Goal: Transaction & Acquisition: Register for event/course

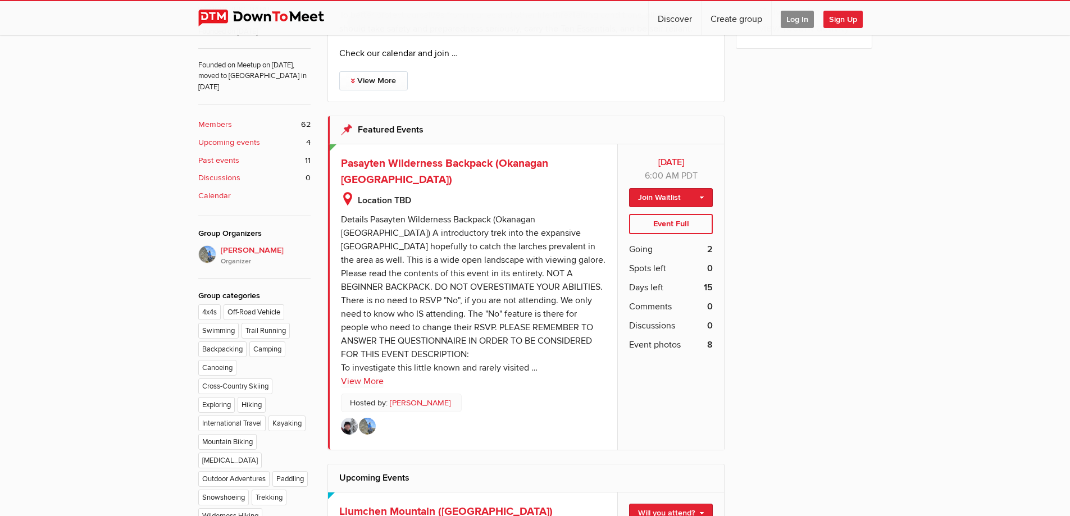
scroll to position [449, 0]
click at [350, 376] on link "View More" at bounding box center [362, 380] width 43 height 13
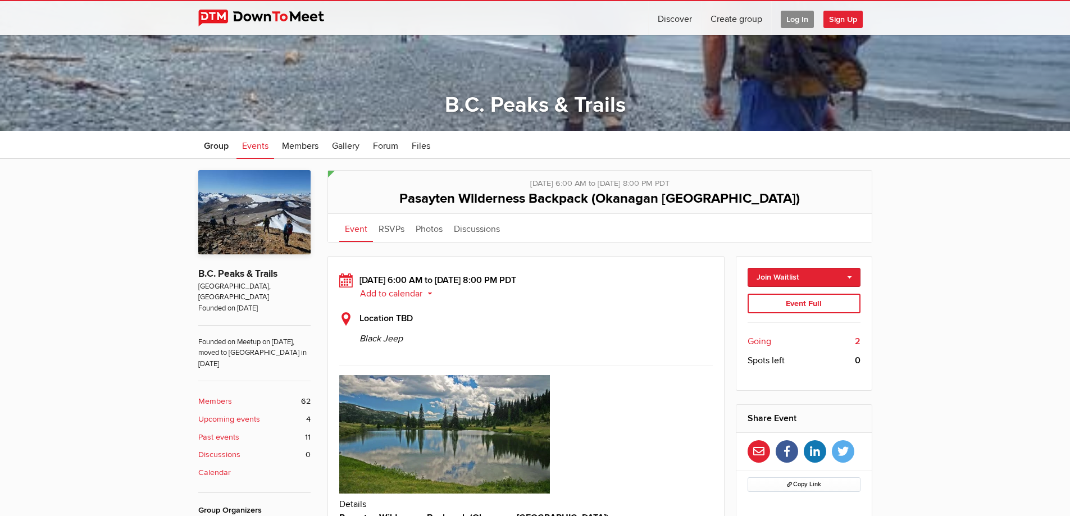
scroll to position [281, 0]
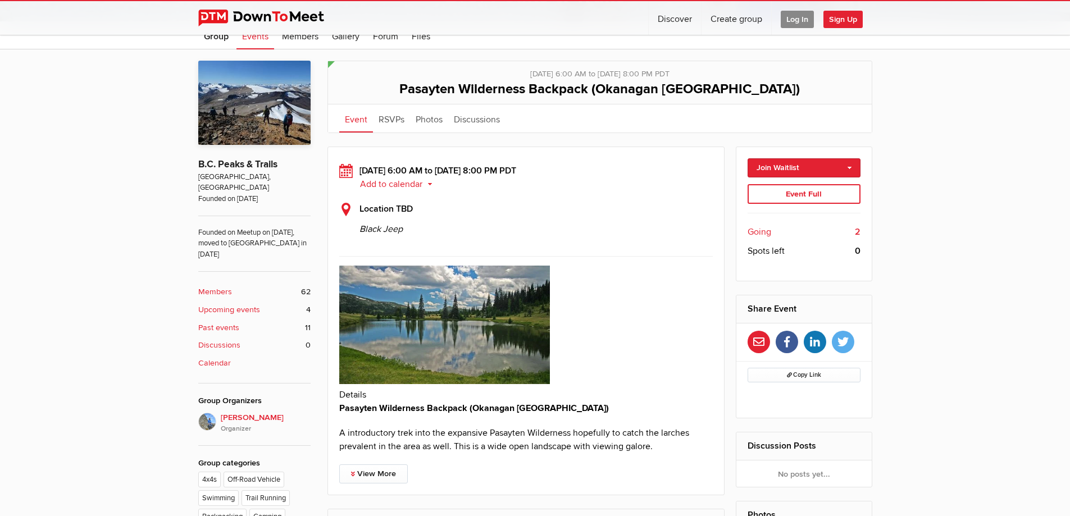
click at [760, 231] on span "Going" at bounding box center [760, 231] width 24 height 13
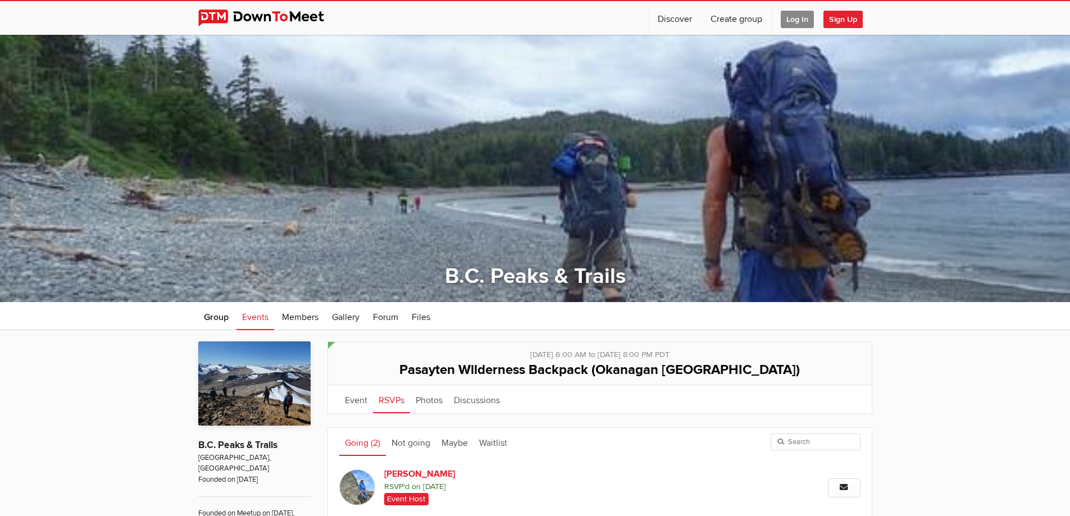
click at [851, 17] on span "Sign Up" at bounding box center [843, 19] width 39 height 17
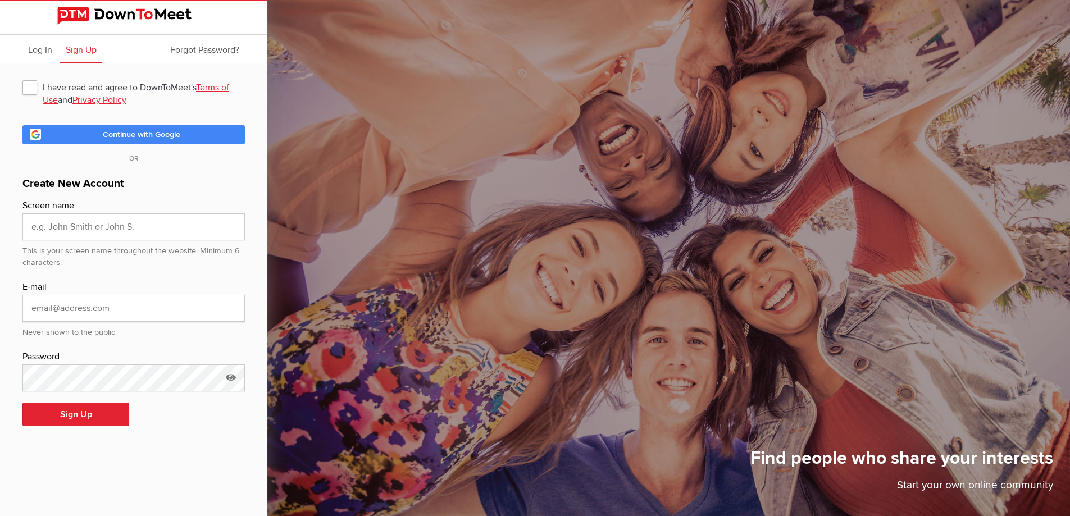
click at [31, 85] on span "I have read and agree to DownToMeet's Terms of Use and Privacy Policy" at bounding box center [133, 87] width 222 height 20
click at [22, 77] on input "I have read and agree to DownToMeet's Terms of Use and Privacy Policy" at bounding box center [22, 76] width 1 height 1
checkbox input "true"
click at [149, 226] on input "text" at bounding box center [133, 227] width 222 height 27
type input "Hemraj Shetty"
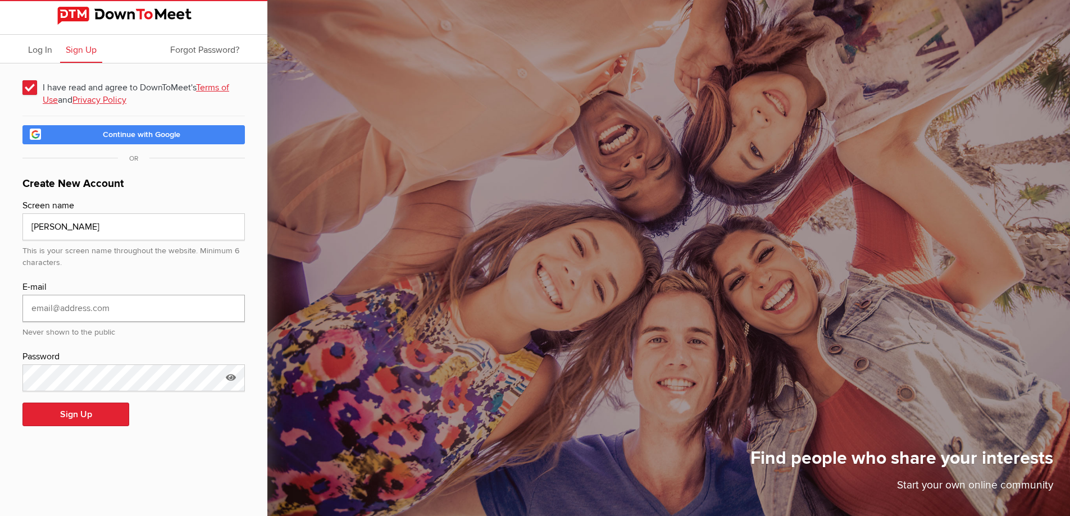
click at [62, 303] on input "email" at bounding box center [133, 308] width 222 height 27
type input "[EMAIL_ADDRESS][DOMAIN_NAME]"
click at [231, 375] on icon at bounding box center [230, 378] width 17 height 26
click at [75, 376] on input "Mihika" at bounding box center [133, 378] width 222 height 27
click at [55, 378] on input "Mihika!1!1" at bounding box center [133, 378] width 222 height 27
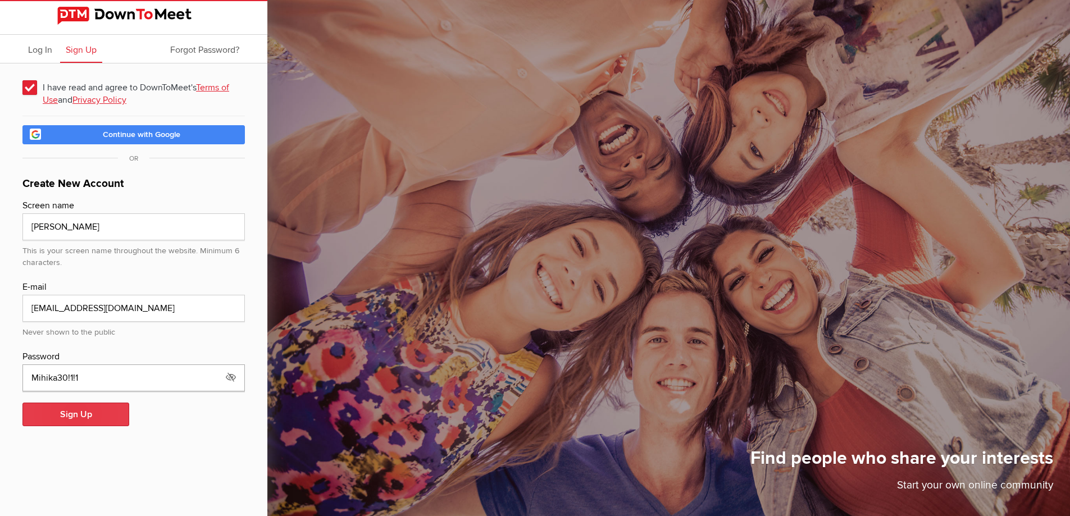
type input "Mihika30!1!1"
click at [79, 410] on button "Sign Up" at bounding box center [75, 415] width 107 height 24
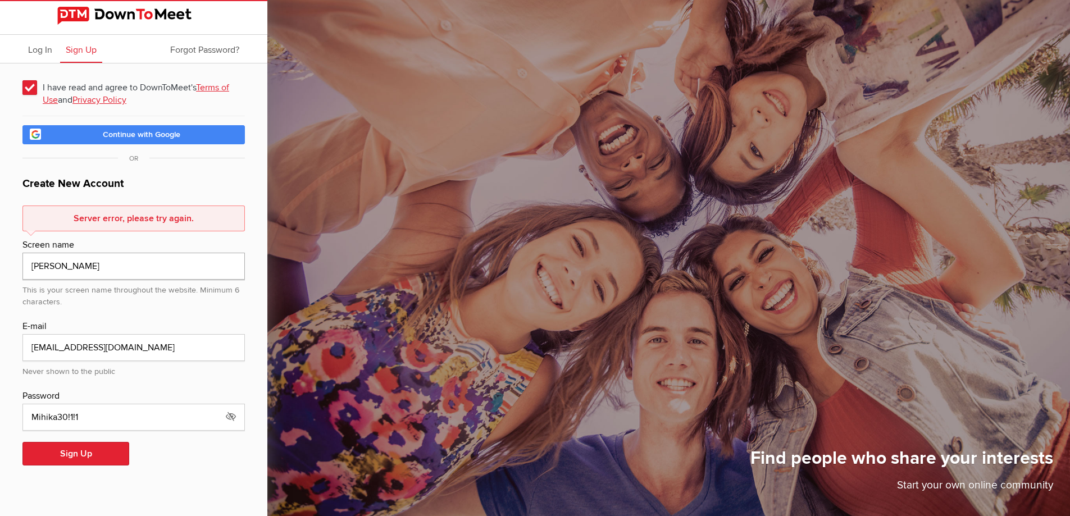
click at [63, 266] on input "Hemraj Shetty" at bounding box center [133, 266] width 222 height 27
type input "HemrajShetty"
click at [67, 453] on button "Sign Up" at bounding box center [75, 454] width 107 height 24
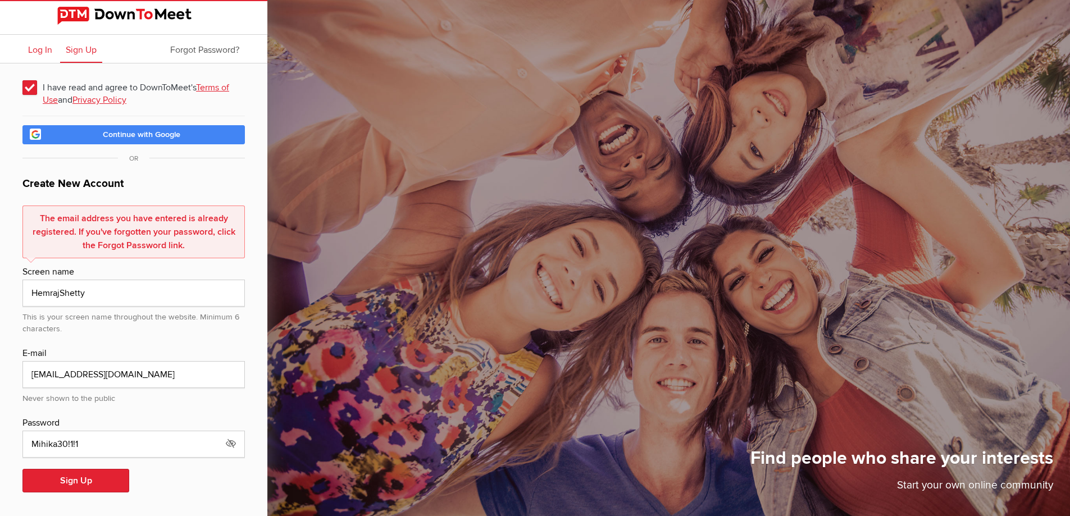
click at [37, 47] on span "Log In" at bounding box center [40, 49] width 24 height 11
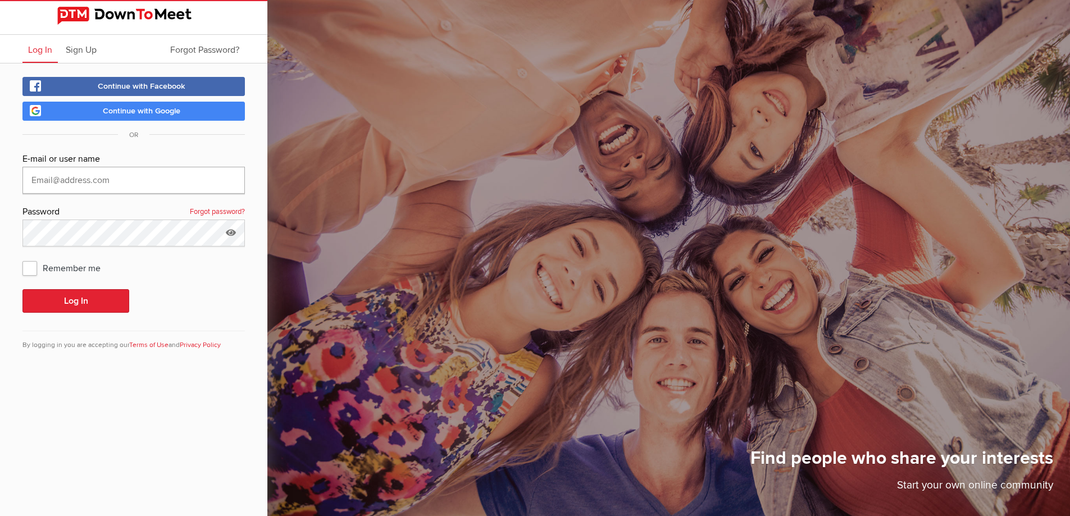
click at [129, 178] on input "text" at bounding box center [133, 180] width 222 height 27
type input "[EMAIL_ADDRESS][DOMAIN_NAME]"
click at [29, 265] on span "Remember me" at bounding box center [66, 268] width 89 height 20
click at [22, 258] on input "Remember me" at bounding box center [22, 257] width 1 height 1
checkbox input "true"
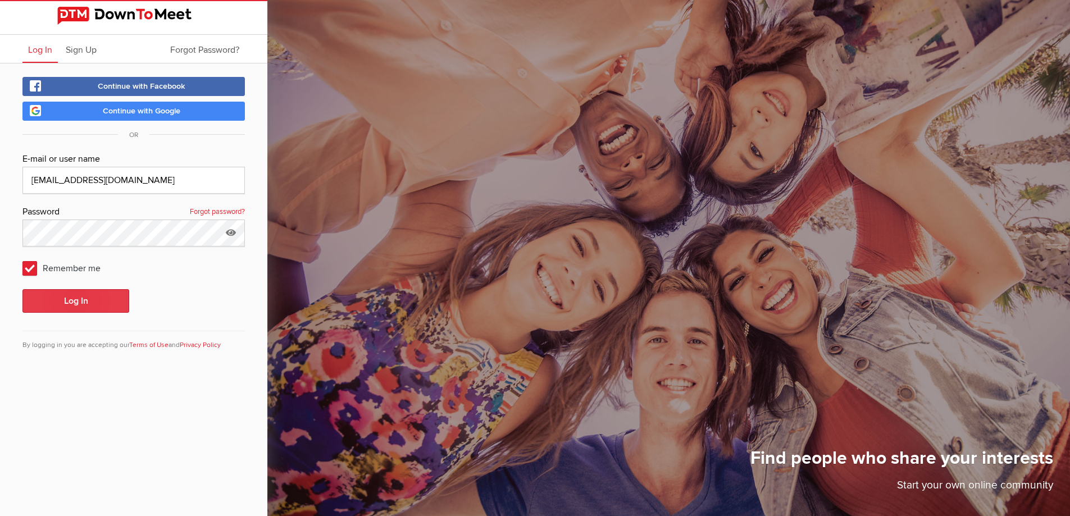
click at [77, 297] on button "Log In" at bounding box center [75, 301] width 107 height 24
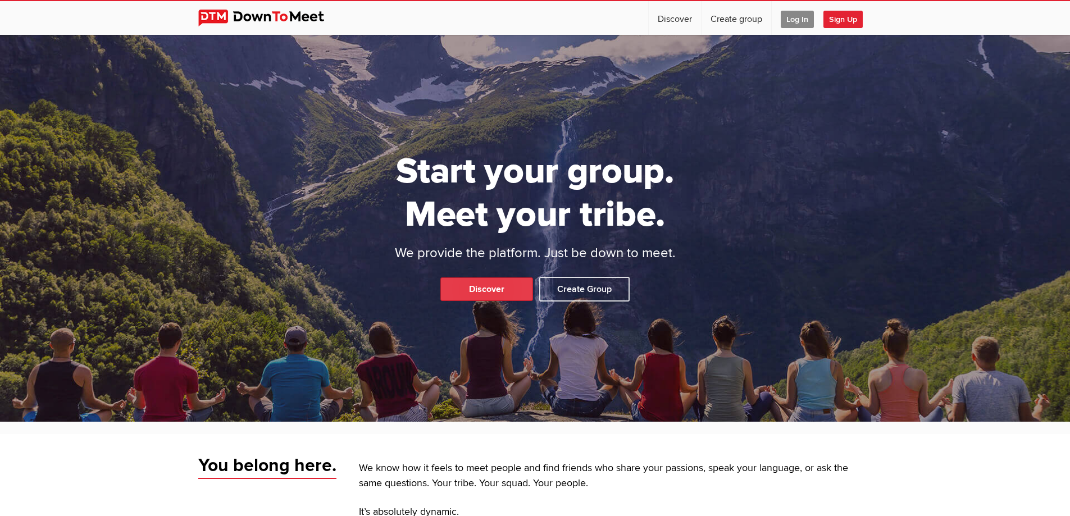
click at [489, 287] on link "Discover" at bounding box center [486, 290] width 93 height 24
select select "null"
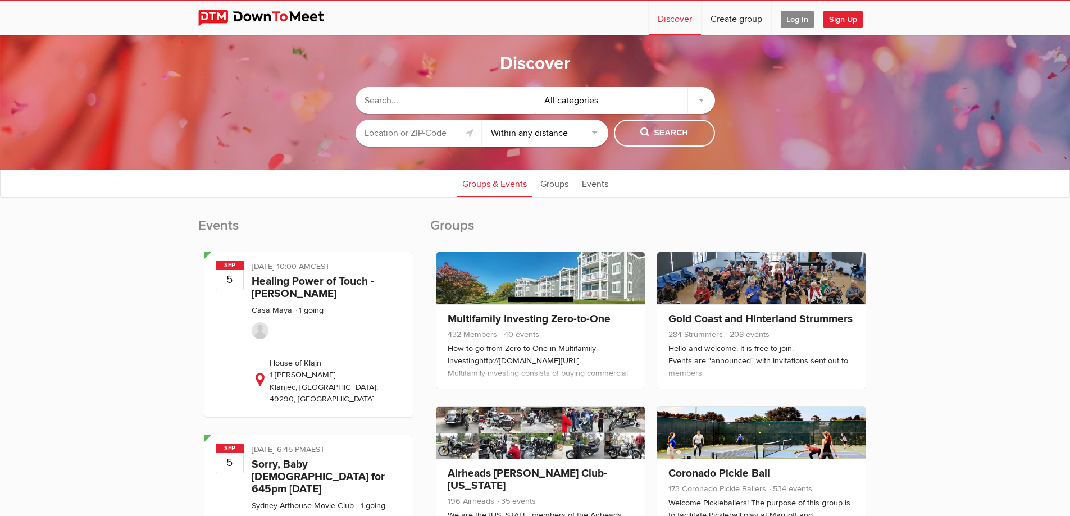
click at [438, 100] on input "text" at bounding box center [446, 100] width 180 height 27
type input "BC Peaks and Trails"
click at [669, 128] on span "Search" at bounding box center [665, 133] width 48 height 12
click at [642, 134] on span "Search" at bounding box center [665, 133] width 48 height 12
click at [602, 93] on div "All categories" at bounding box center [625, 100] width 180 height 27
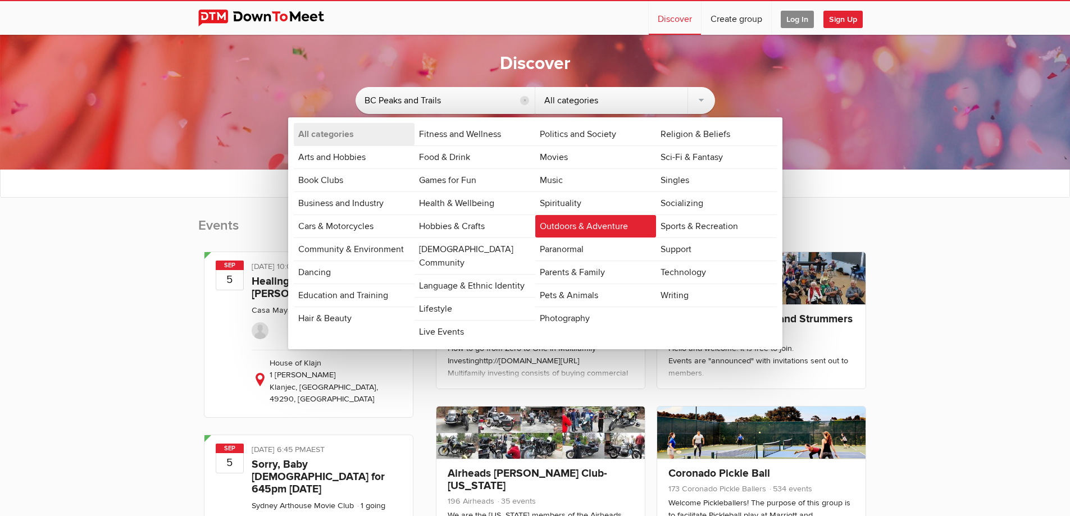
click at [569, 220] on link "Outdoors & Adventure" at bounding box center [595, 226] width 121 height 22
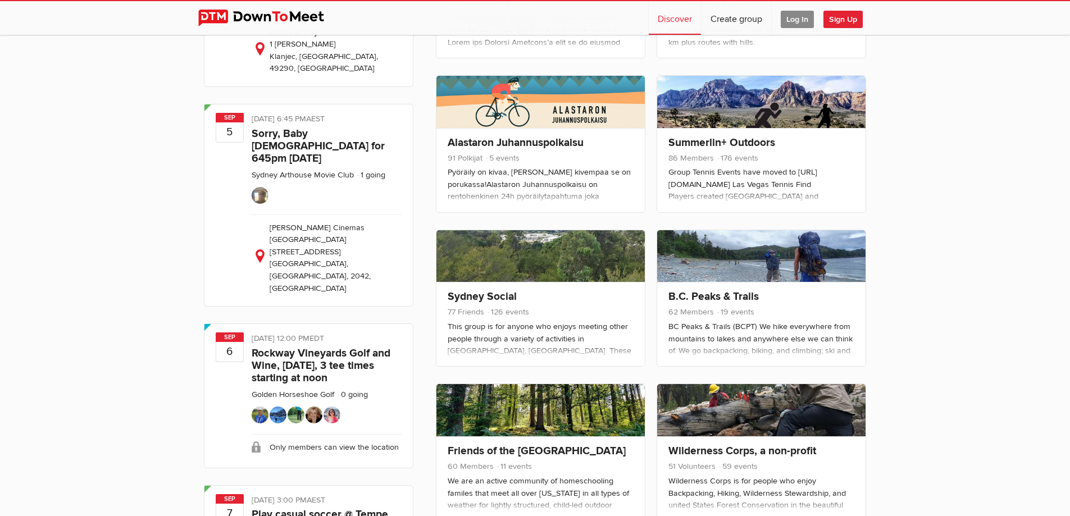
scroll to position [337, 0]
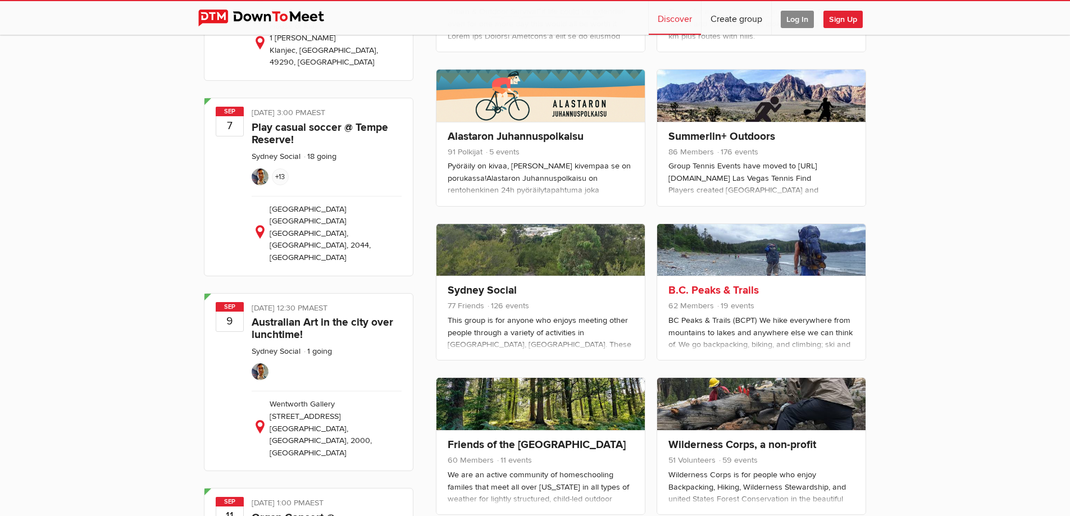
click at [782, 298] on div "B.C. Peaks & Trails 62 Members 19 events Feel free to join us or organize event…" at bounding box center [761, 318] width 208 height 84
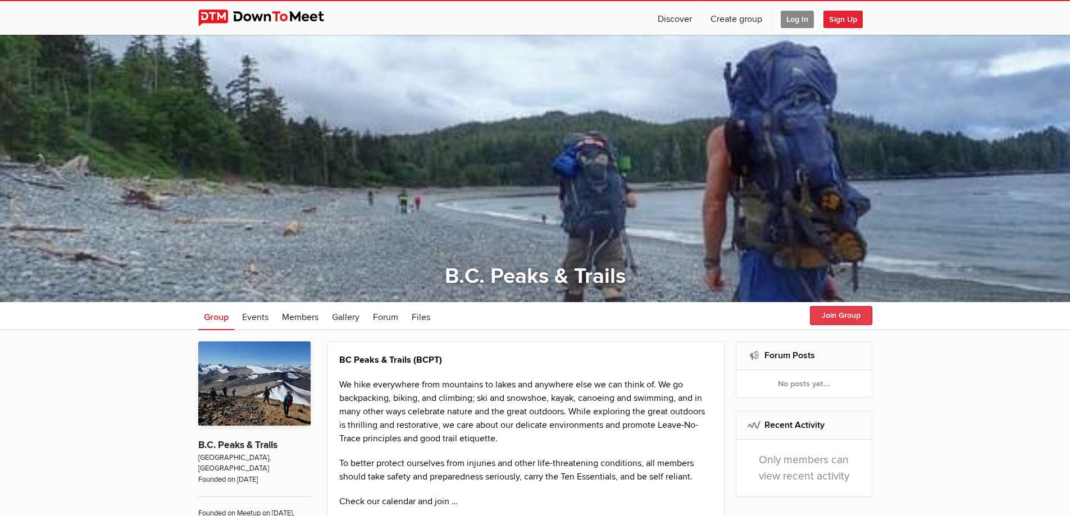
click at [837, 313] on button "Join Group" at bounding box center [841, 315] width 62 height 19
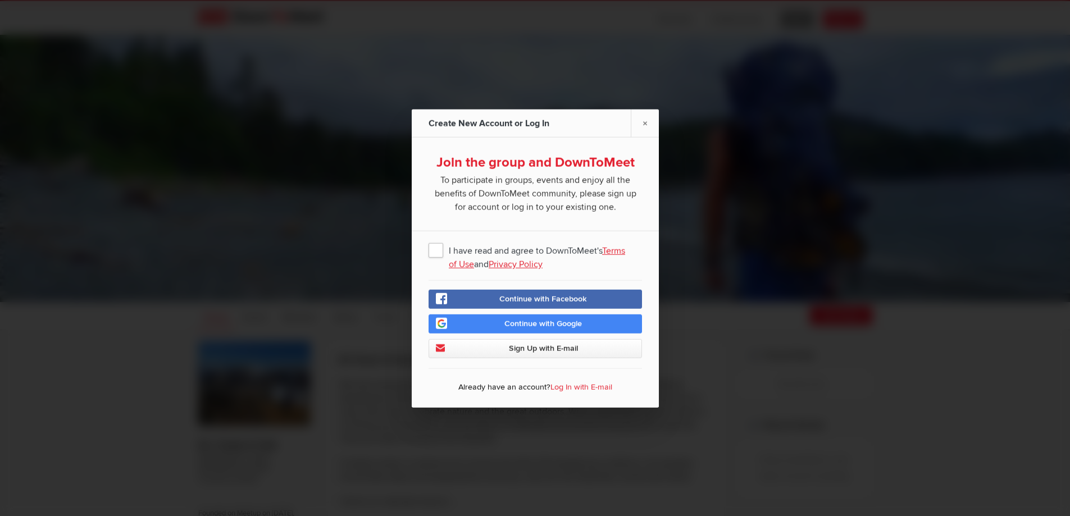
click at [436, 253] on span "I have read and agree to DownToMeet's Terms of Use and Privacy Policy" at bounding box center [536, 249] width 214 height 20
click at [0, 0] on input "I have read and agree to DownToMeet's Terms of Use and Privacy Policy" at bounding box center [0, 0] width 0 height 0
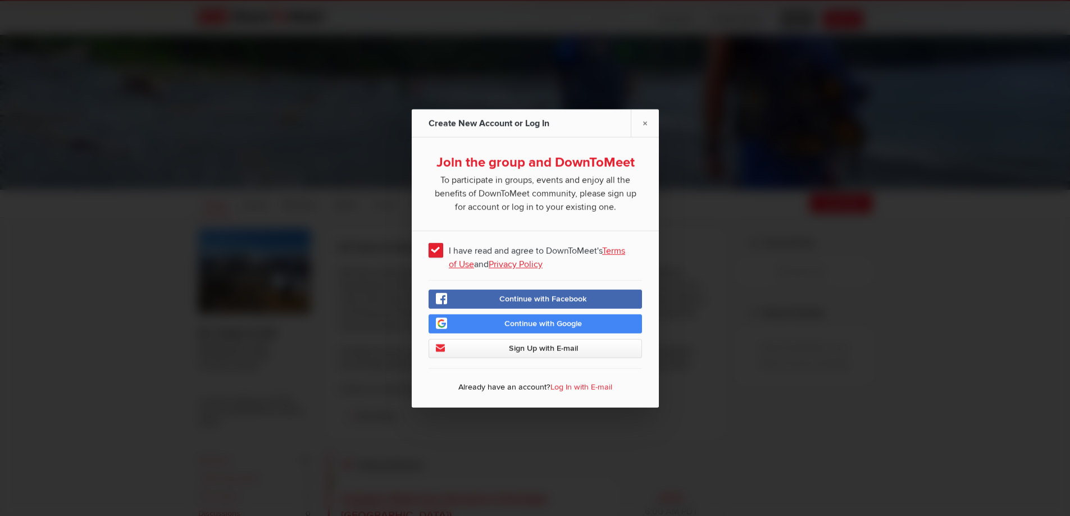
click at [537, 347] on span "Sign Up with E-mail" at bounding box center [542, 348] width 69 height 10
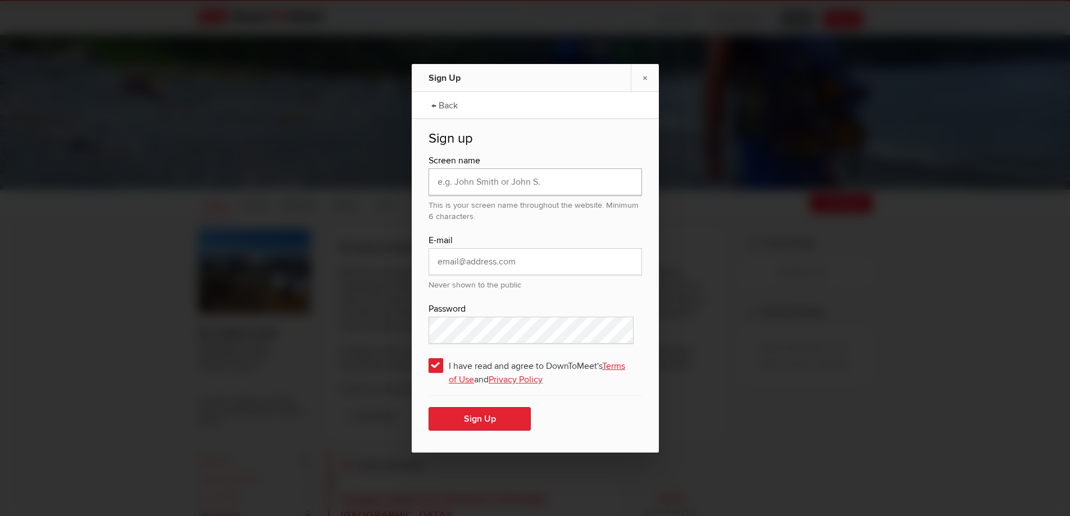
click at [546, 182] on input "text" at bounding box center [536, 182] width 214 height 27
type input "[PERSON_NAME]"
click at [460, 264] on input "email" at bounding box center [536, 261] width 214 height 27
type input "h"
type input "[EMAIL_ADDRESS][DOMAIN_NAME]"
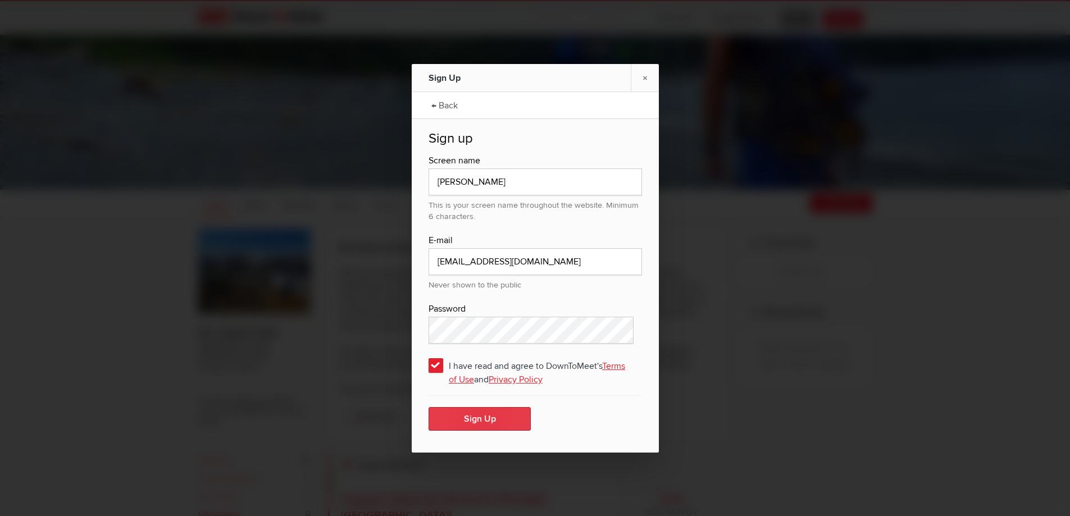
click at [476, 425] on button "Sign Up" at bounding box center [480, 419] width 102 height 24
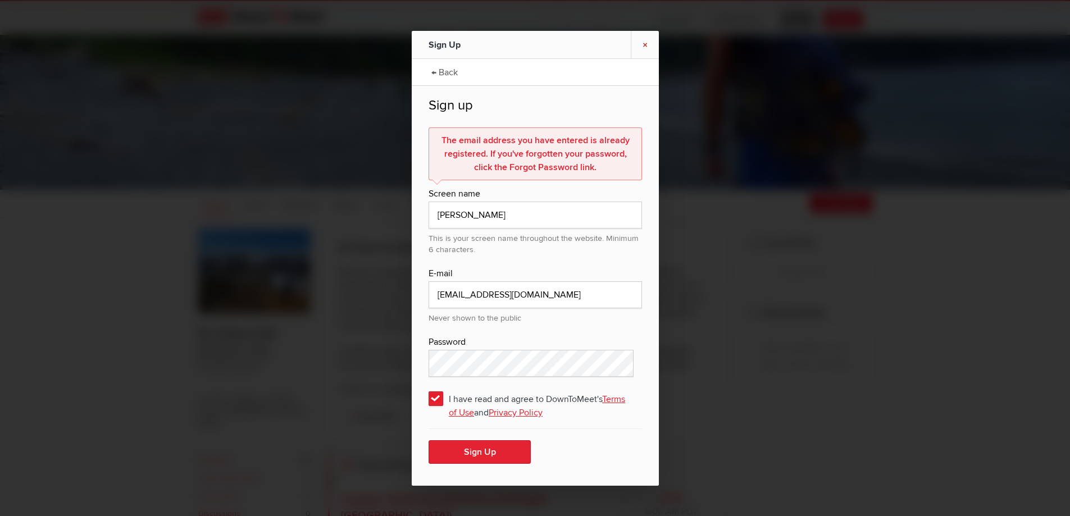
click at [649, 45] on link "×" at bounding box center [645, 45] width 28 height 28
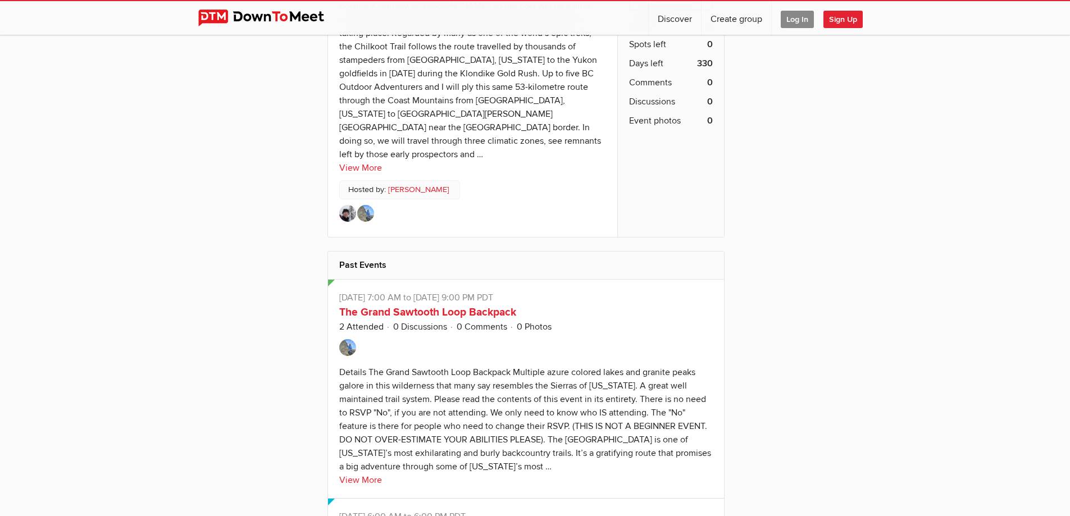
scroll to position [1742, 0]
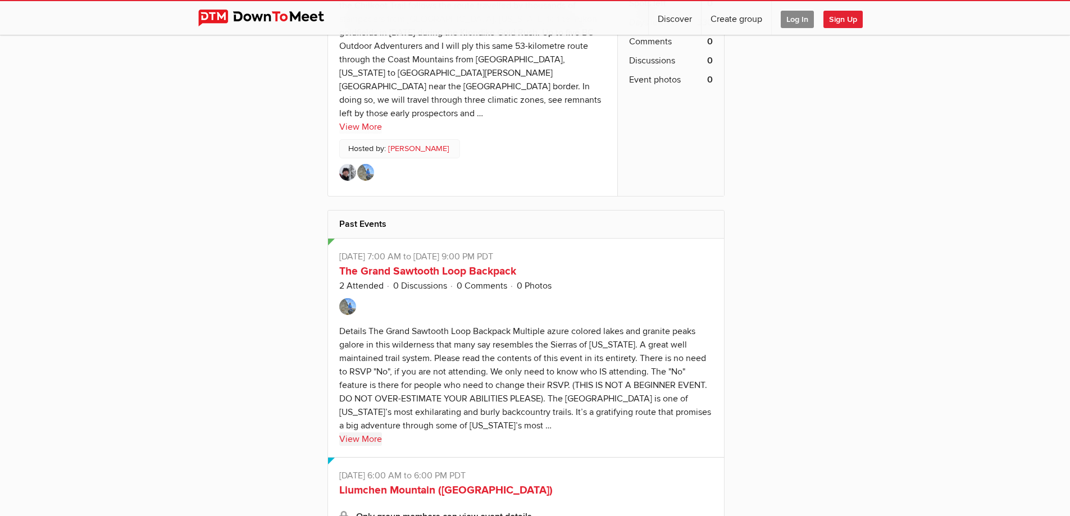
click at [357, 433] on link "View More" at bounding box center [360, 439] width 43 height 13
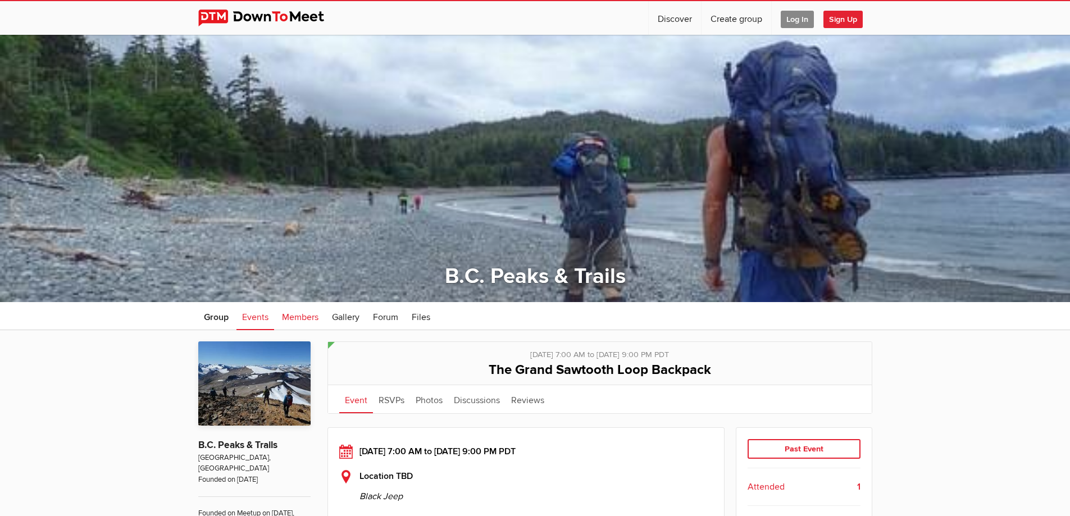
click at [297, 312] on span "Members" at bounding box center [300, 317] width 37 height 11
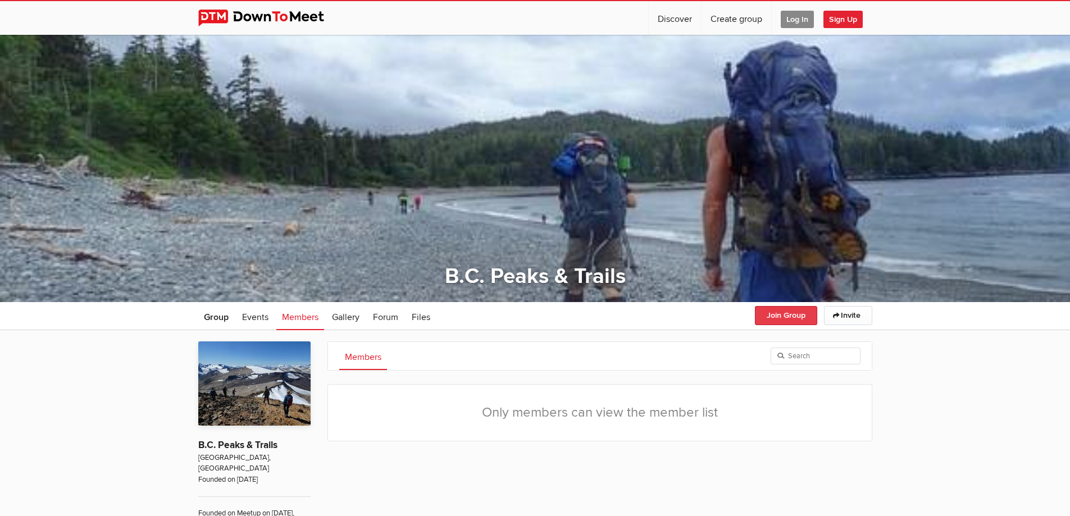
click at [789, 315] on button "Join Group" at bounding box center [786, 315] width 62 height 19
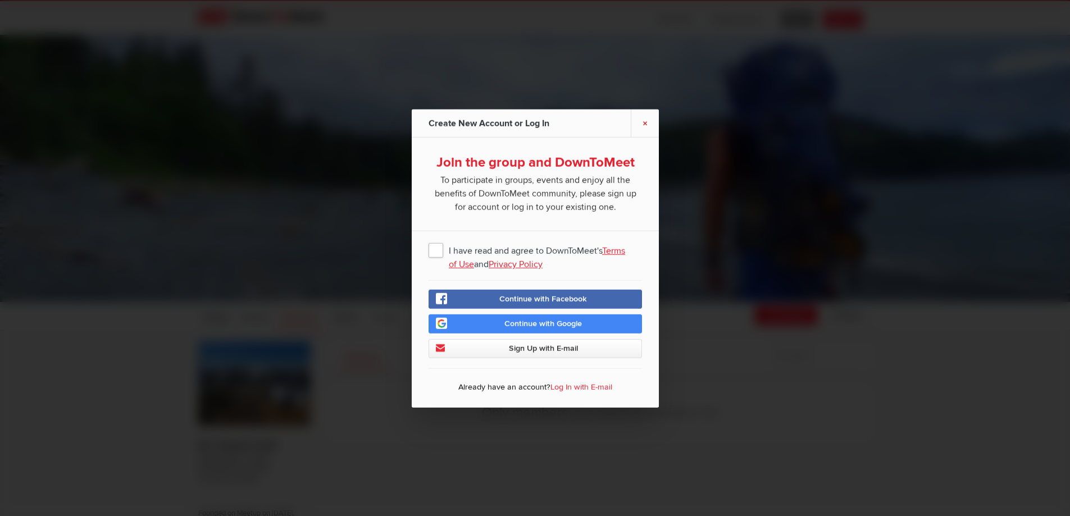
click at [647, 119] on link "×" at bounding box center [645, 123] width 28 height 28
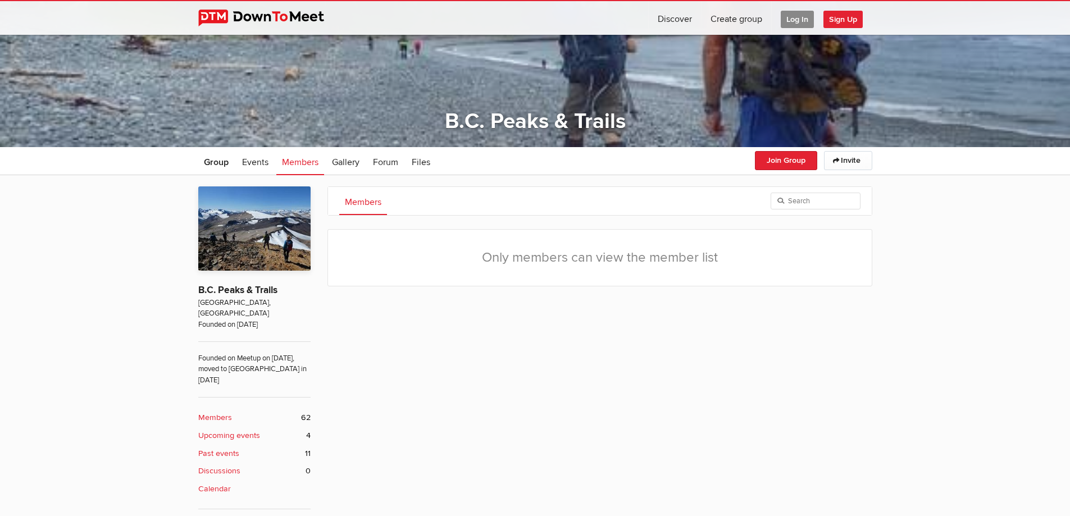
scroll to position [169, 0]
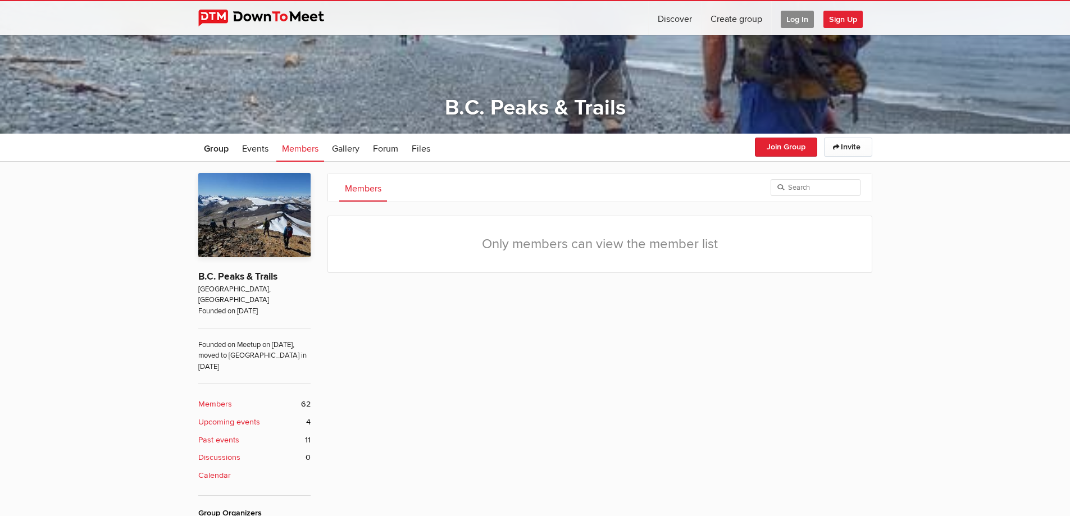
click at [217, 398] on b "Members" at bounding box center [215, 404] width 34 height 12
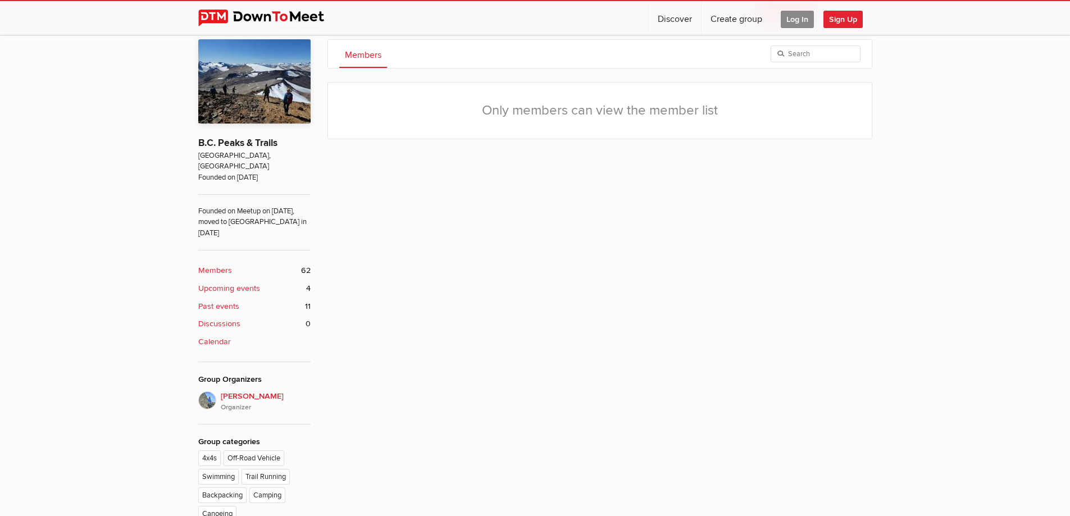
click at [242, 283] on b "Upcoming events" at bounding box center [229, 289] width 62 height 12
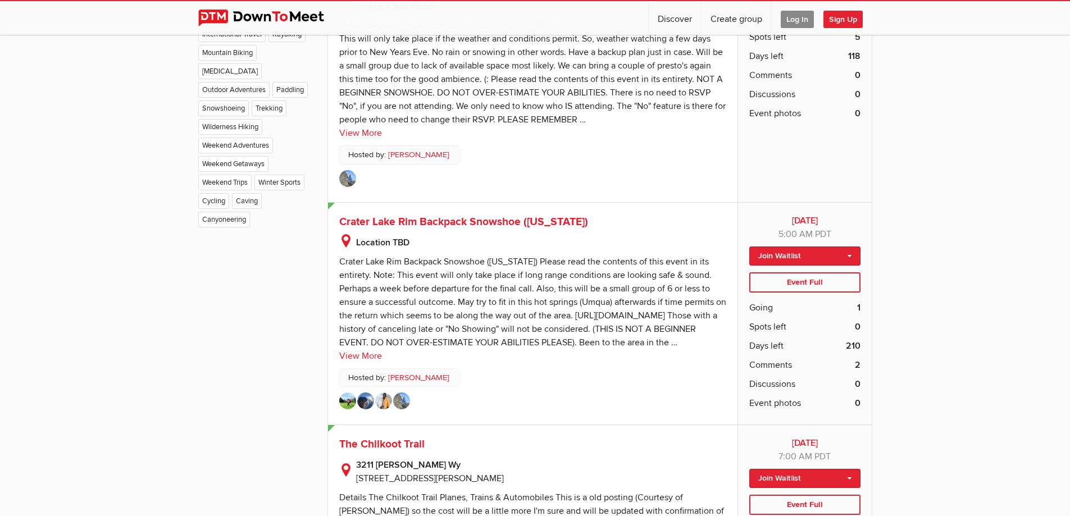
scroll to position [843, 0]
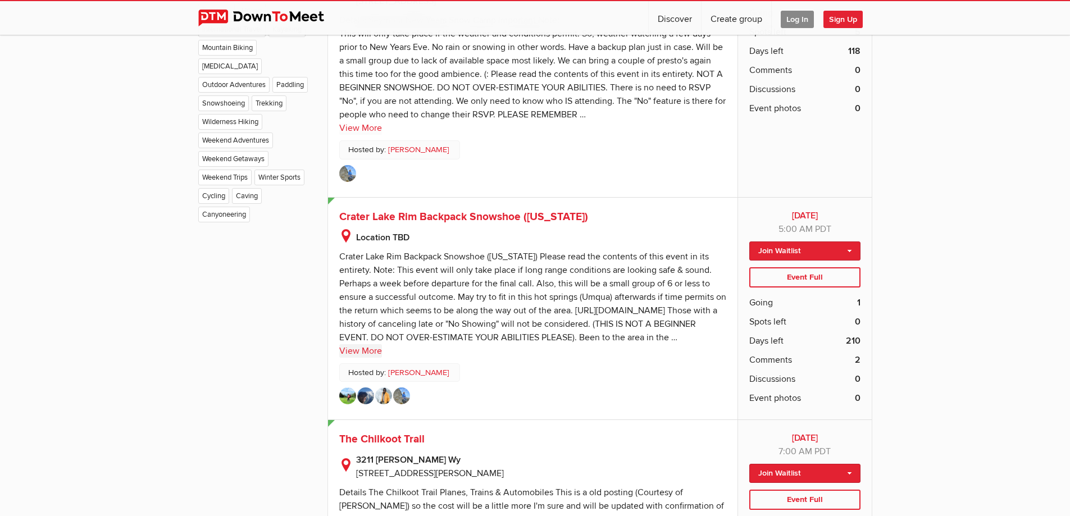
click at [367, 358] on link "View More" at bounding box center [360, 350] width 43 height 13
